Goal: Navigation & Orientation: Find specific page/section

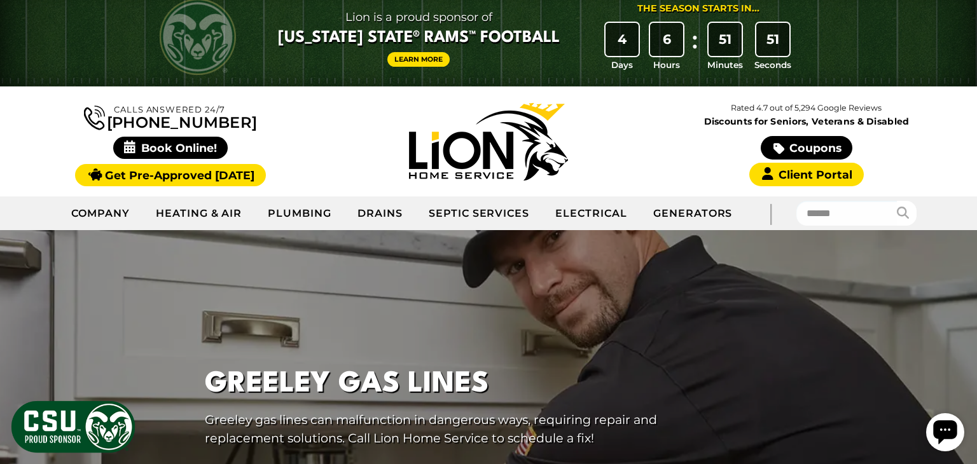
scroll to position [13, 0]
click at [816, 212] on input "text" at bounding box center [846, 213] width 101 height 25
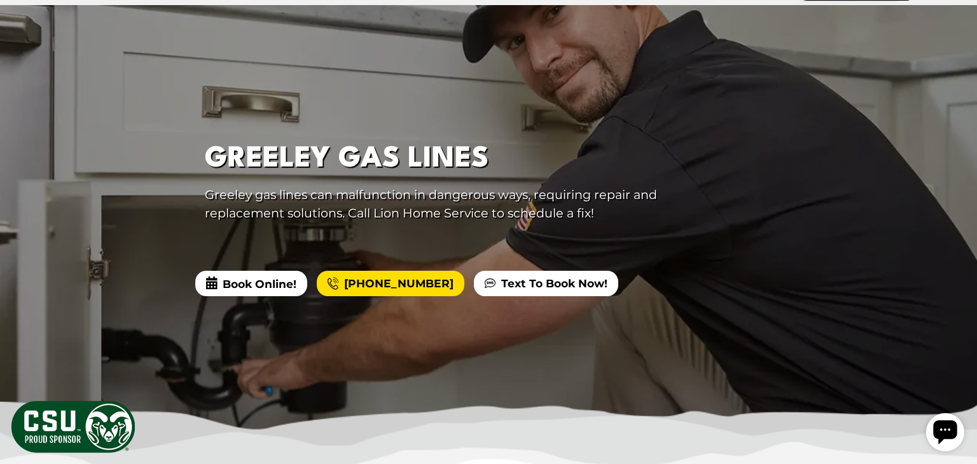
scroll to position [0, 0]
